Goal: Task Accomplishment & Management: Use online tool/utility

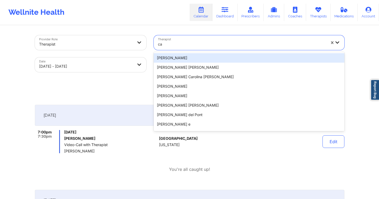
type input "c"
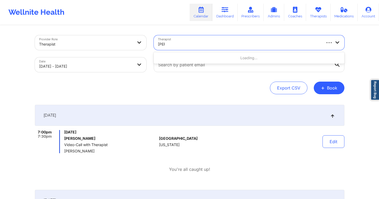
type input "burke"
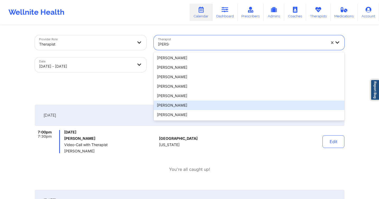
click at [191, 105] on div "[PERSON_NAME]" at bounding box center [249, 105] width 190 height 9
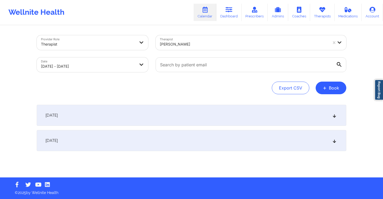
click at [165, 117] on div "September 30, 2025" at bounding box center [191, 115] width 309 height 21
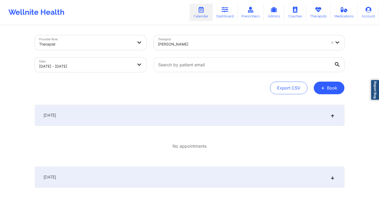
select select "2025-8"
select select "2025-9"
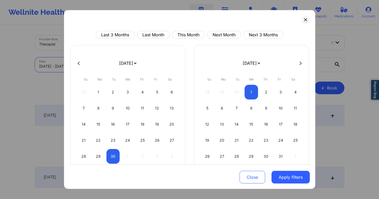
click at [78, 66] on body "Wellnite Health Calendar Dashboard Prescribers Admins Coaches Therapists Medica…" at bounding box center [189, 99] width 379 height 199
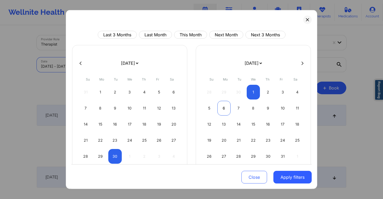
click at [223, 109] on div "6" at bounding box center [223, 108] width 13 height 15
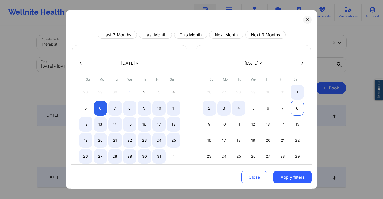
select select "2025-9"
select select "2025-10"
select select "2025-9"
select select "2025-10"
select select "2025-9"
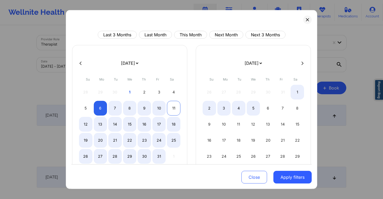
select select "2025-10"
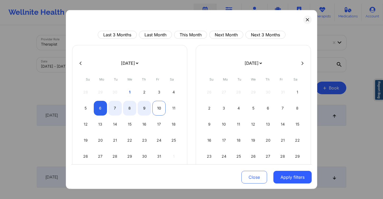
click at [162, 109] on div "10" at bounding box center [158, 108] width 13 height 15
select select "2025-9"
select select "2025-10"
click at [296, 176] on button "Apply filters" at bounding box center [292, 177] width 38 height 13
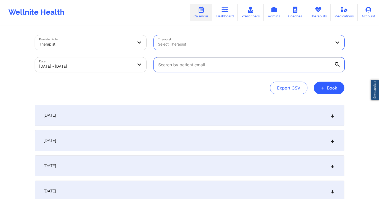
click at [211, 67] on input "text" at bounding box center [249, 65] width 190 height 15
paste input "[EMAIL_ADDRESS][DOMAIN_NAME]"
type input "[EMAIL_ADDRESS][DOMAIN_NAME]"
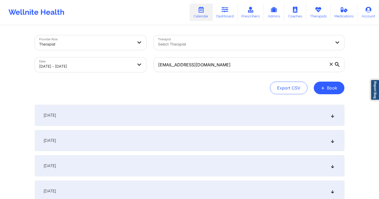
click at [353, 62] on div "Provider Role Therapist Therapist Select Therapist Date 10/06/2025 - 10/10/2025…" at bounding box center [189, 124] width 379 height 248
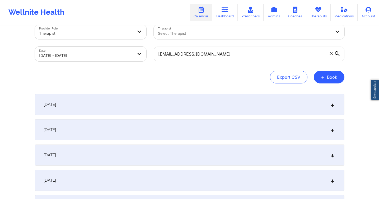
scroll to position [38, 0]
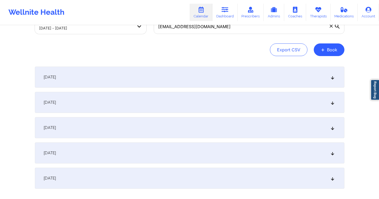
click at [128, 106] on div "October 7, 2025" at bounding box center [189, 102] width 309 height 21
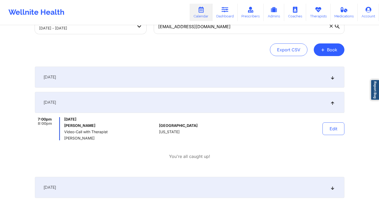
click at [128, 103] on div "October 7, 2025" at bounding box center [189, 102] width 309 height 21
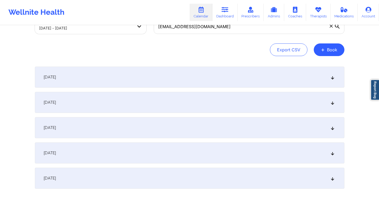
click at [140, 85] on div "October 6, 2025" at bounding box center [189, 77] width 309 height 21
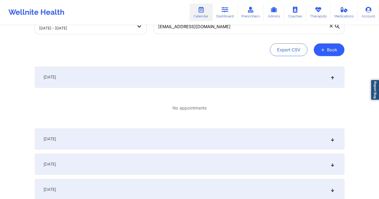
click at [142, 82] on div "October 6, 2025" at bounding box center [189, 77] width 309 height 21
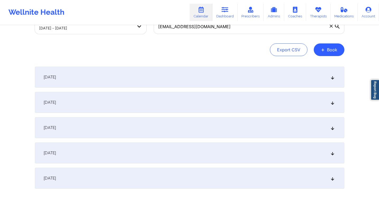
click at [113, 132] on div "October 8, 2025" at bounding box center [189, 127] width 309 height 21
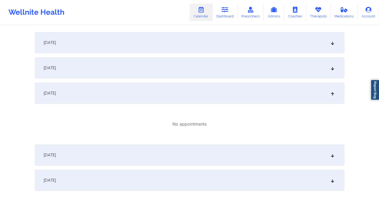
scroll to position [73, 0]
click at [122, 94] on div "October 8, 2025" at bounding box center [189, 93] width 309 height 21
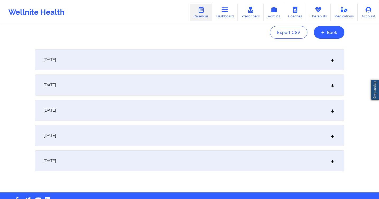
scroll to position [0, 0]
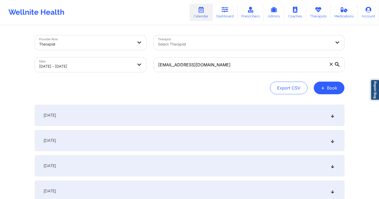
click at [116, 65] on body "Wellnite Health Calendar Dashboard Prescribers Admins Coaches Therapists Medica…" at bounding box center [189, 99] width 379 height 199
select select "2025-9"
select select "2025-10"
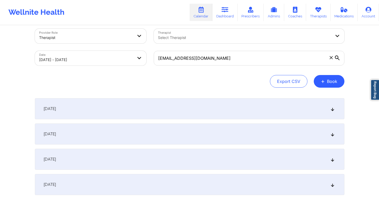
click at [80, 138] on div "October 7, 2025" at bounding box center [189, 134] width 309 height 21
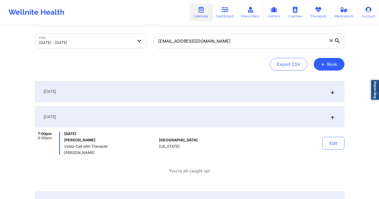
scroll to position [55, 0]
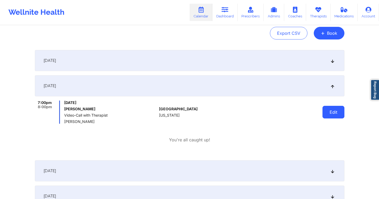
click at [333, 115] on button "Edit" at bounding box center [333, 112] width 22 height 13
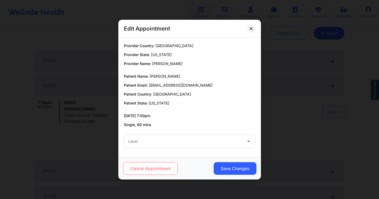
click at [160, 164] on button "Cancel Appointment" at bounding box center [150, 169] width 55 height 13
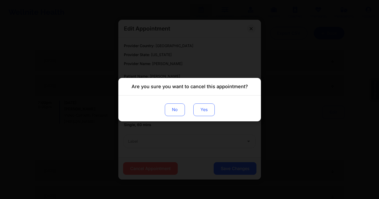
drag, startPoint x: 207, startPoint y: 110, endPoint x: 210, endPoint y: 112, distance: 2.9
click at [207, 110] on button "Yes" at bounding box center [203, 109] width 21 height 13
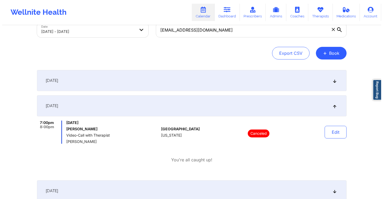
scroll to position [0, 0]
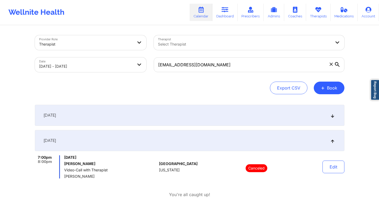
click at [227, 43] on div at bounding box center [244, 44] width 173 height 6
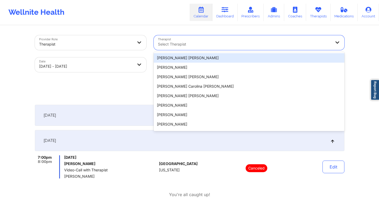
click at [227, 43] on div at bounding box center [244, 44] width 173 height 6
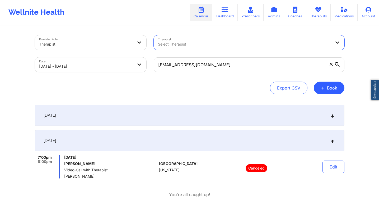
click at [99, 63] on body "Wellnite Health Calendar Dashboard Prescribers Admins Coaches Therapists Medica…" at bounding box center [189, 99] width 379 height 199
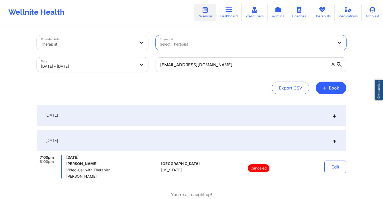
select select "2025-9"
select select "2025-10"
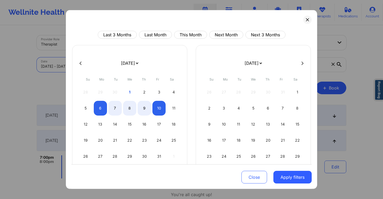
click at [80, 62] on icon at bounding box center [80, 63] width 2 height 4
select select "2025-8"
select select "2025-9"
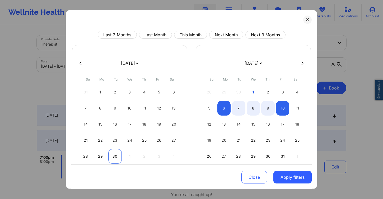
click at [115, 155] on div "30" at bounding box center [114, 156] width 13 height 15
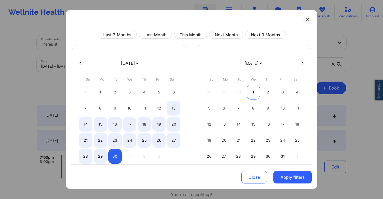
select select "2025-8"
select select "2025-9"
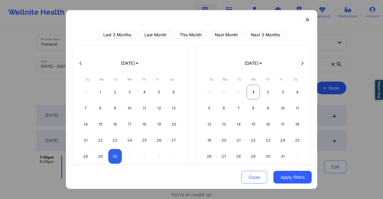
click at [252, 92] on div "1" at bounding box center [252, 92] width 13 height 15
select select "2025-8"
select select "2025-9"
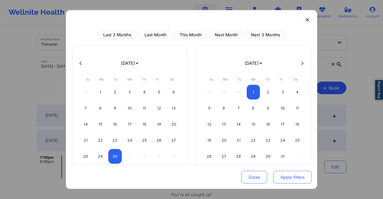
click at [279, 177] on button "Apply filters" at bounding box center [292, 177] width 38 height 13
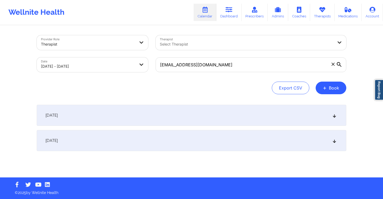
click at [196, 47] on div at bounding box center [246, 44] width 173 height 6
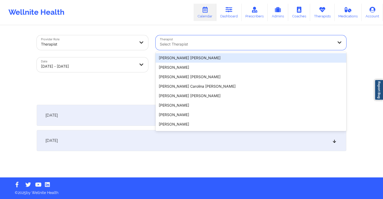
click at [198, 45] on div at bounding box center [246, 44] width 173 height 6
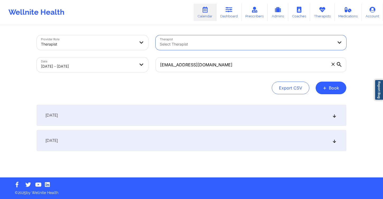
click at [295, 45] on div at bounding box center [246, 44] width 173 height 6
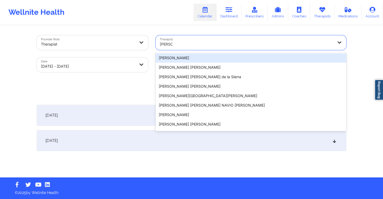
type input "rosa ma"
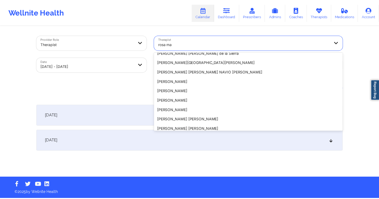
scroll to position [47, 0]
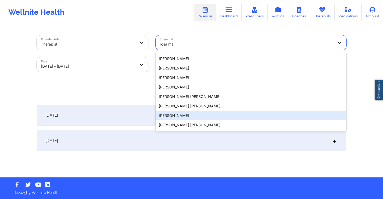
click at [198, 114] on div "Rosa Maria Ramirez" at bounding box center [250, 115] width 190 height 9
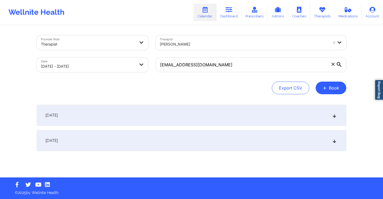
click at [330, 66] on span at bounding box center [332, 64] width 5 height 5
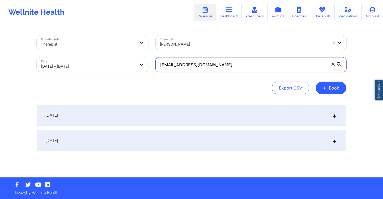
click at [330, 66] on input "[EMAIL_ADDRESS][DOMAIN_NAME]" at bounding box center [250, 65] width 190 height 15
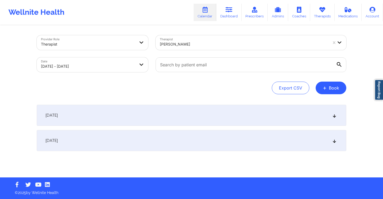
click at [133, 118] on div "September 30, 2025" at bounding box center [191, 115] width 309 height 21
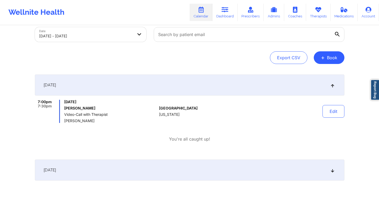
scroll to position [31, 0]
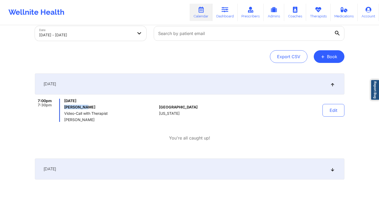
drag, startPoint x: 86, startPoint y: 107, endPoint x: 64, endPoint y: 106, distance: 22.4
click at [64, 106] on div "7:00pm 7:30pm Tuesday, September 30, 2025 Lee Mellon Video-Call with Therapist …" at bounding box center [96, 110] width 122 height 23
copy h6 "Lee Mellon"
drag, startPoint x: 225, startPoint y: 12, endPoint x: 204, endPoint y: 19, distance: 21.8
click at [225, 11] on icon at bounding box center [224, 10] width 7 height 6
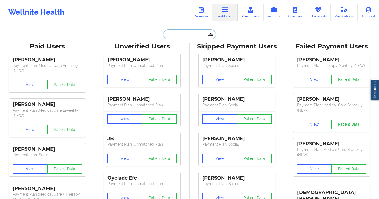
click at [181, 36] on input "text" at bounding box center [189, 35] width 52 height 10
paste input "Lee Mellon"
type input "Lee Mellon"
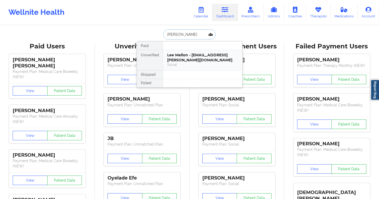
click at [184, 63] on div "Social" at bounding box center [202, 65] width 71 height 4
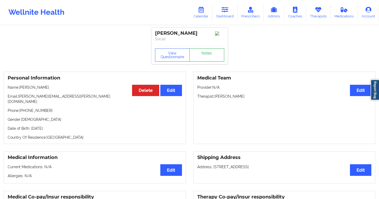
click at [206, 59] on link "Notes" at bounding box center [206, 55] width 35 height 13
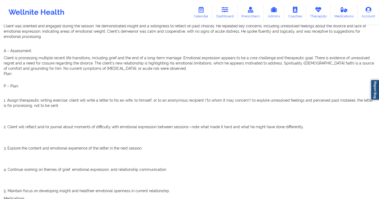
scroll to position [469, 0]
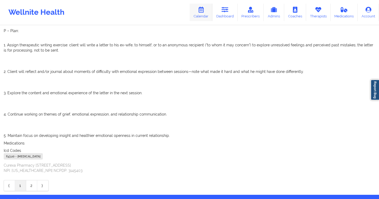
click at [199, 12] on icon at bounding box center [200, 10] width 7 height 6
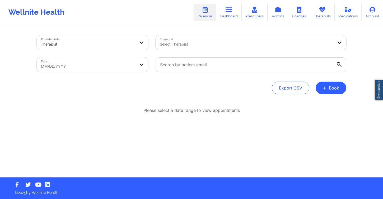
click at [97, 67] on body "Wellnite Health Calendar Dashboard Prescribers Admins Coaches Therapists Medica…" at bounding box center [191, 99] width 383 height 199
select select "2025-8"
select select "2025-9"
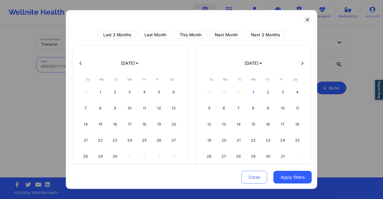
click at [258, 96] on div "28 29 30 1 2 3 4" at bounding box center [252, 92] width 101 height 15
click at [248, 94] on div "1" at bounding box center [252, 92] width 13 height 15
select select "2025-9"
select select "2025-10"
select select "2025-9"
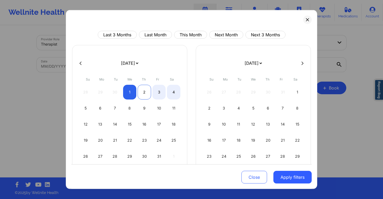
select select "2025-10"
drag, startPoint x: 141, startPoint y: 90, endPoint x: 160, endPoint y: 95, distance: 19.3
click at [141, 90] on div "2" at bounding box center [143, 92] width 13 height 15
select select "2025-9"
select select "2025-10"
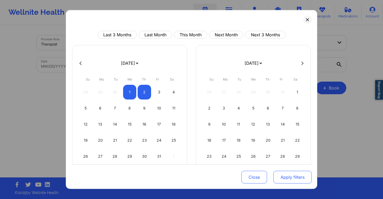
click at [279, 176] on button "Apply filters" at bounding box center [292, 177] width 38 height 13
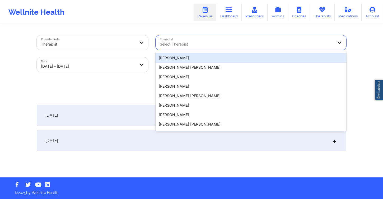
click at [204, 44] on div at bounding box center [246, 44] width 173 height 6
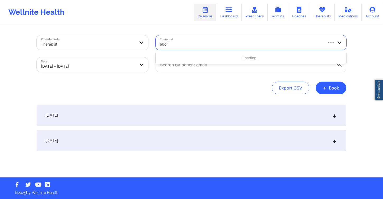
type input "ebony"
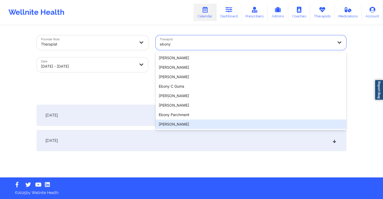
click at [198, 122] on div "Ebony Glover-Epps" at bounding box center [250, 124] width 190 height 9
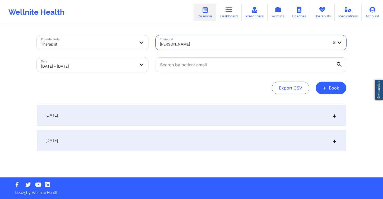
click at [184, 118] on div "October 1, 2025" at bounding box center [191, 115] width 309 height 21
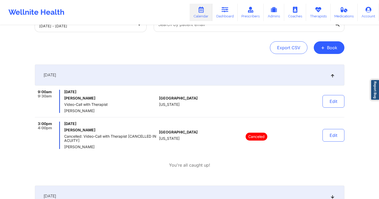
scroll to position [41, 0]
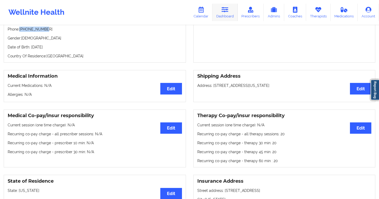
click at [226, 13] on link "Dashboard" at bounding box center [224, 12] width 25 height 17
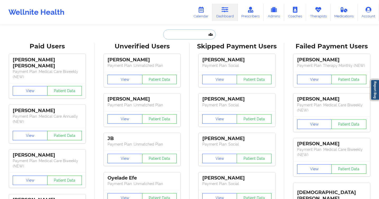
click at [170, 36] on input "text" at bounding box center [189, 35] width 52 height 10
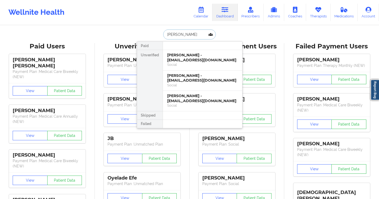
type input "[PERSON_NAME]"
click at [215, 84] on div "Social" at bounding box center [202, 85] width 71 height 4
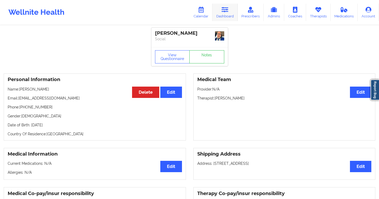
click at [221, 18] on link "Dashboard" at bounding box center [224, 12] width 25 height 17
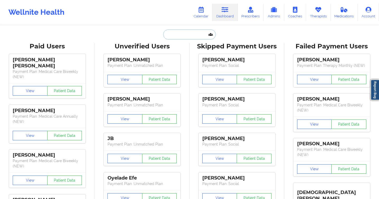
click at [181, 36] on input "text" at bounding box center [189, 35] width 52 height 10
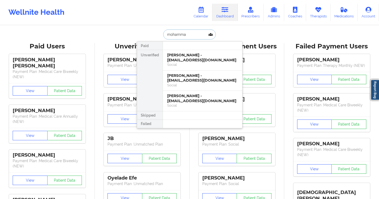
type input "[PERSON_NAME]"
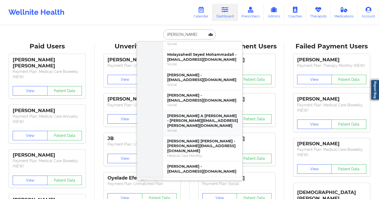
scroll to position [45, 0]
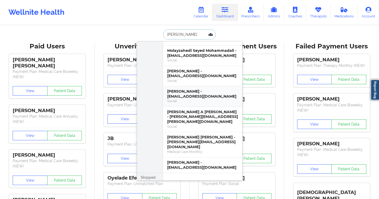
click at [197, 94] on div "[PERSON_NAME] - [EMAIL_ADDRESS][DOMAIN_NAME]" at bounding box center [202, 94] width 71 height 10
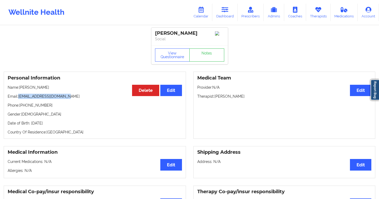
drag, startPoint x: 86, startPoint y: 98, endPoint x: 20, endPoint y: 98, distance: 66.2
click at [20, 98] on p "Email: [EMAIL_ADDRESS][DOMAIN_NAME]" at bounding box center [95, 96] width 174 height 5
copy p "[EMAIL_ADDRESS][DOMAIN_NAME]"
click at [224, 15] on link "Dashboard" at bounding box center [224, 12] width 25 height 17
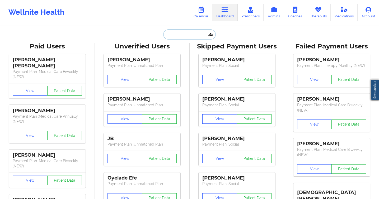
click at [175, 36] on input "text" at bounding box center [189, 35] width 52 height 10
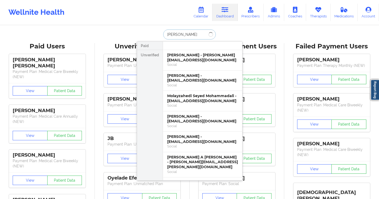
type input "[PERSON_NAME]"
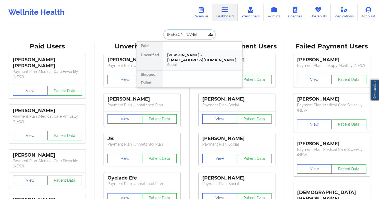
click at [179, 64] on div "Social" at bounding box center [202, 65] width 71 height 4
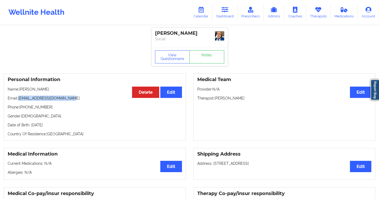
drag, startPoint x: 61, startPoint y: 98, endPoint x: 19, endPoint y: 98, distance: 41.9
click at [19, 98] on p "Email: [EMAIL_ADDRESS][DOMAIN_NAME]" at bounding box center [95, 98] width 174 height 5
copy p "[EMAIL_ADDRESS][DOMAIN_NAME]"
